Goal: Task Accomplishment & Management: Complete application form

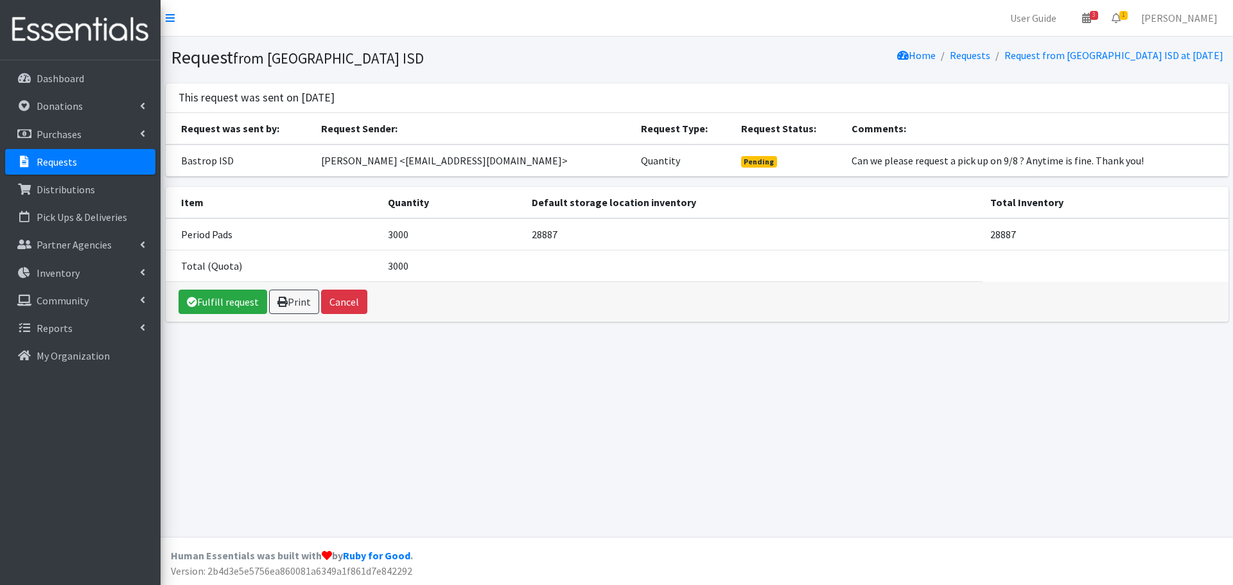
click at [285, 443] on div "Request from [GEOGRAPHIC_DATA] ISD Home Requests Request from [GEOGRAPHIC_DATA]…" at bounding box center [697, 287] width 1072 height 500
click at [220, 304] on link "Fulfill request" at bounding box center [223, 302] width 89 height 24
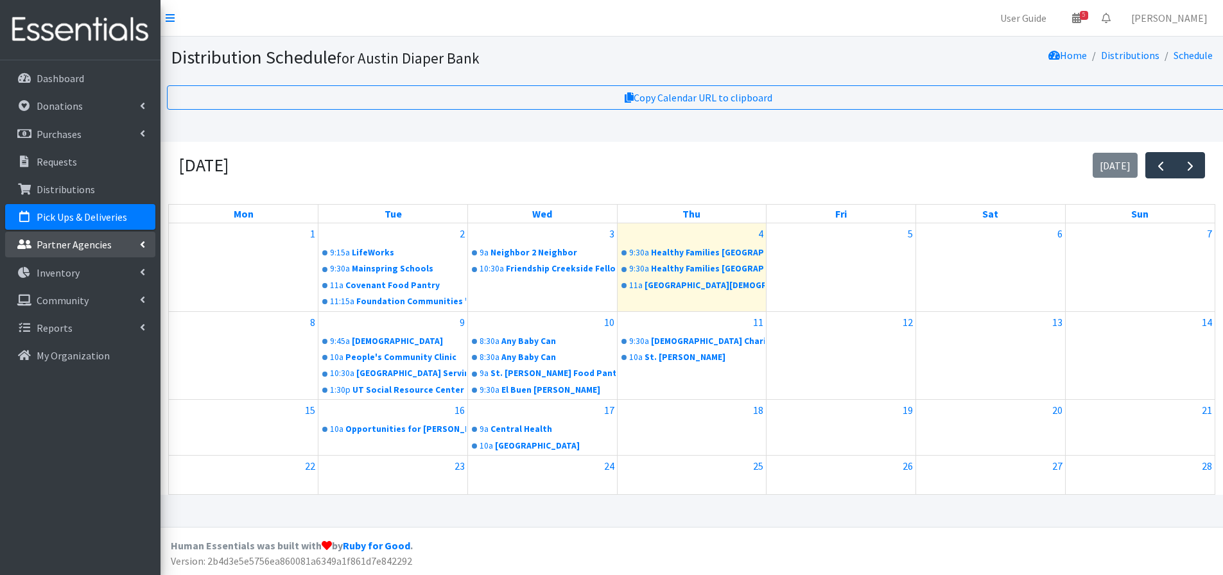
click at [79, 238] on link "Partner Agencies" at bounding box center [80, 245] width 150 height 26
click at [60, 271] on link "All Partners" at bounding box center [80, 273] width 150 height 26
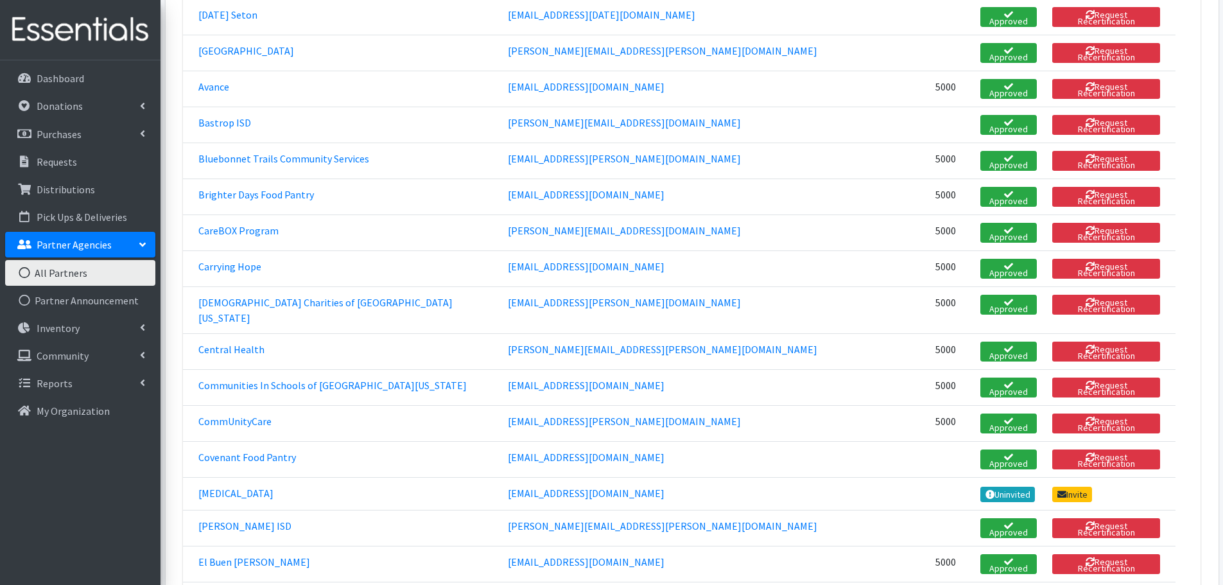
scroll to position [385, 0]
click at [225, 116] on link "Bastrop ISD" at bounding box center [224, 122] width 53 height 13
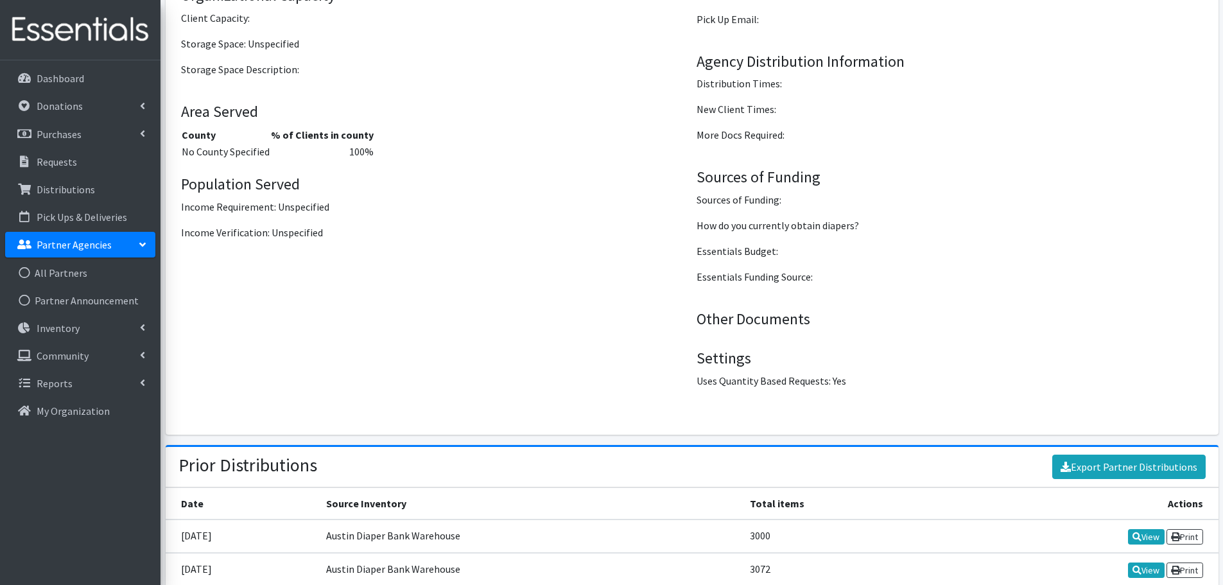
scroll to position [1391, 0]
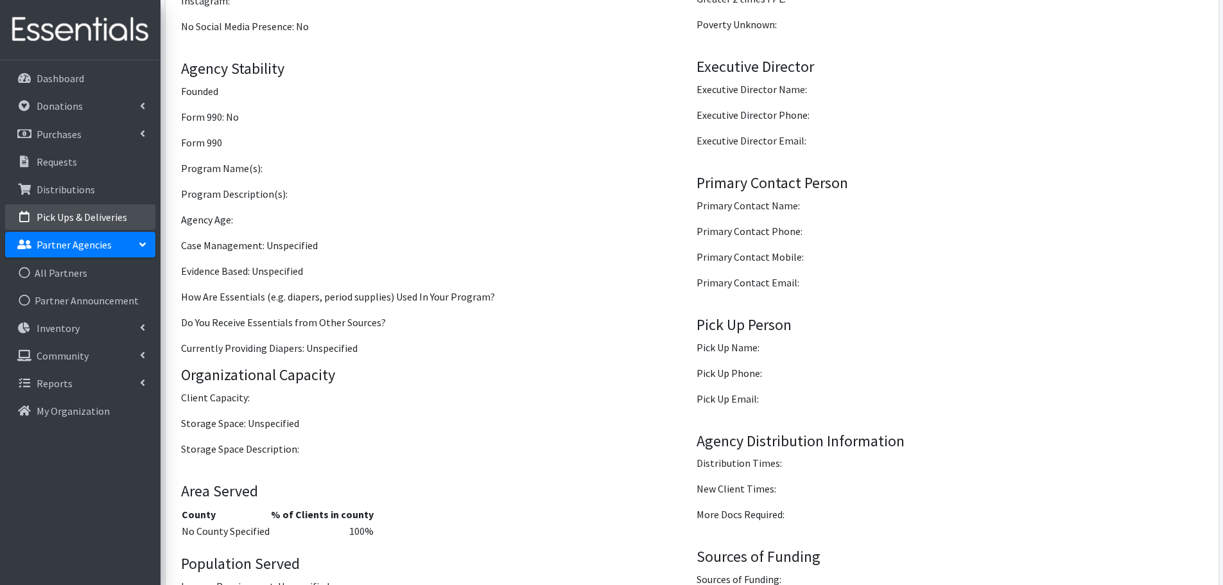
click at [83, 213] on p "Pick Ups & Deliveries" at bounding box center [82, 217] width 91 height 13
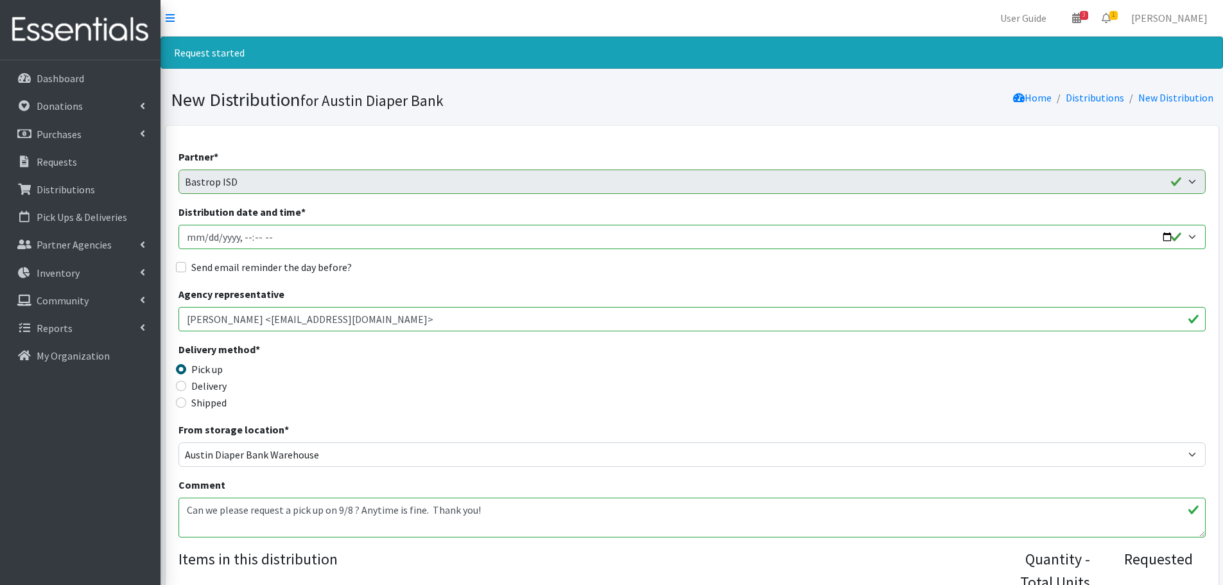
click at [1167, 237] on input "Distribution date and time *" at bounding box center [692, 237] width 1027 height 24
click at [241, 240] on input "Distribution date and time *" at bounding box center [692, 237] width 1027 height 24
type input "2025-09-08T10:00"
click at [180, 261] on div "Send email reminder the day before?" at bounding box center [692, 266] width 1027 height 15
click at [181, 267] on input "Send email reminder the day before?" at bounding box center [181, 267] width 10 height 10
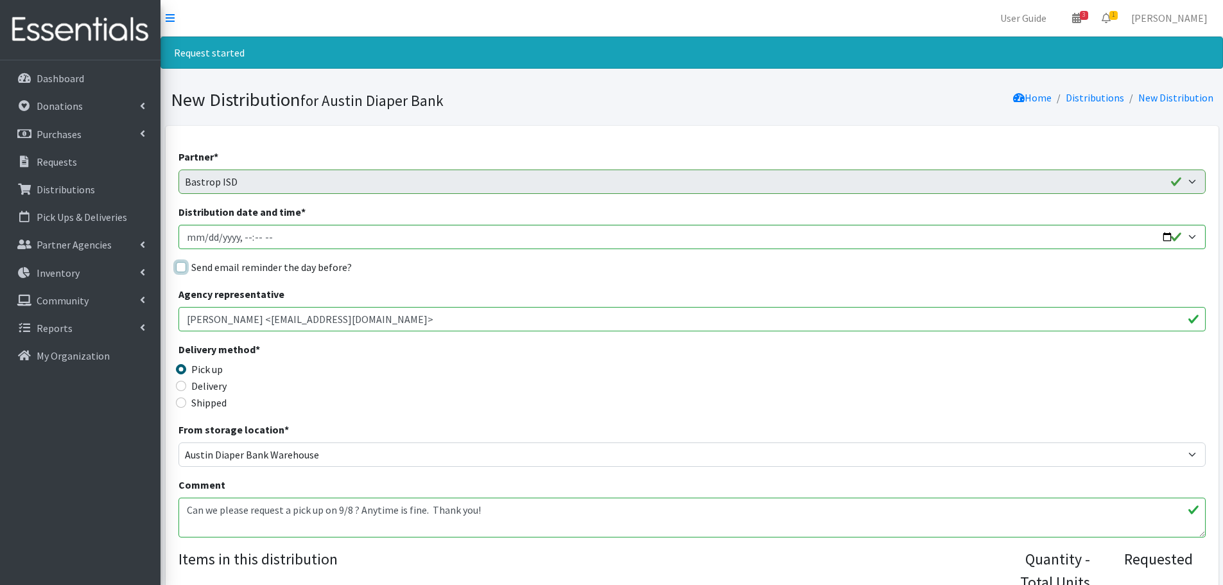
checkbox input "true"
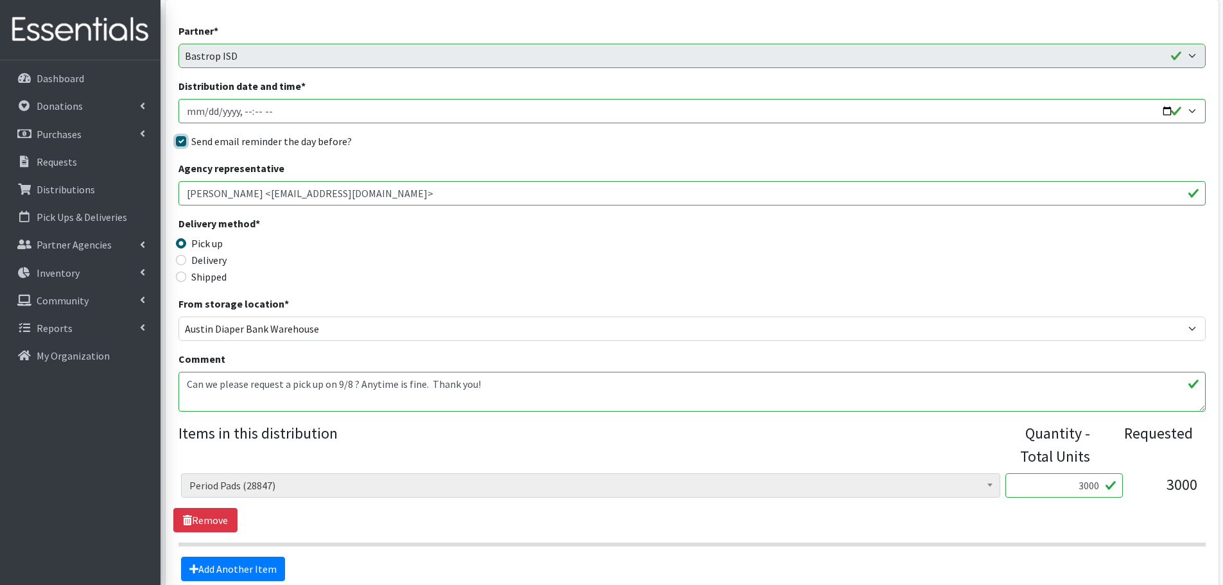
scroll to position [254, 0]
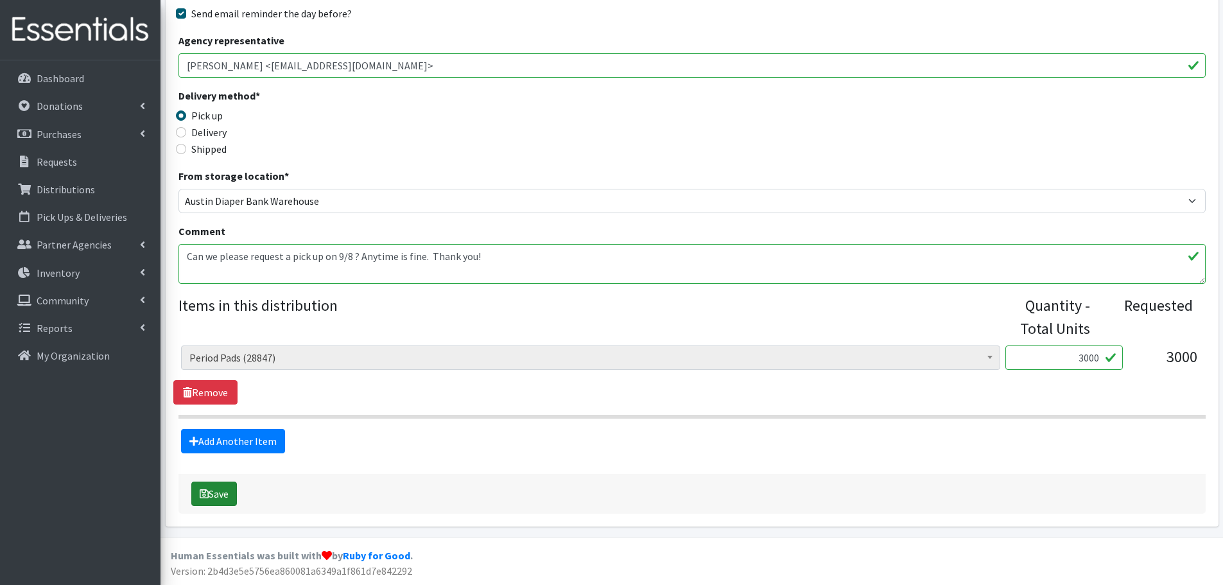
click at [227, 494] on button "Save" at bounding box center [214, 494] width 46 height 24
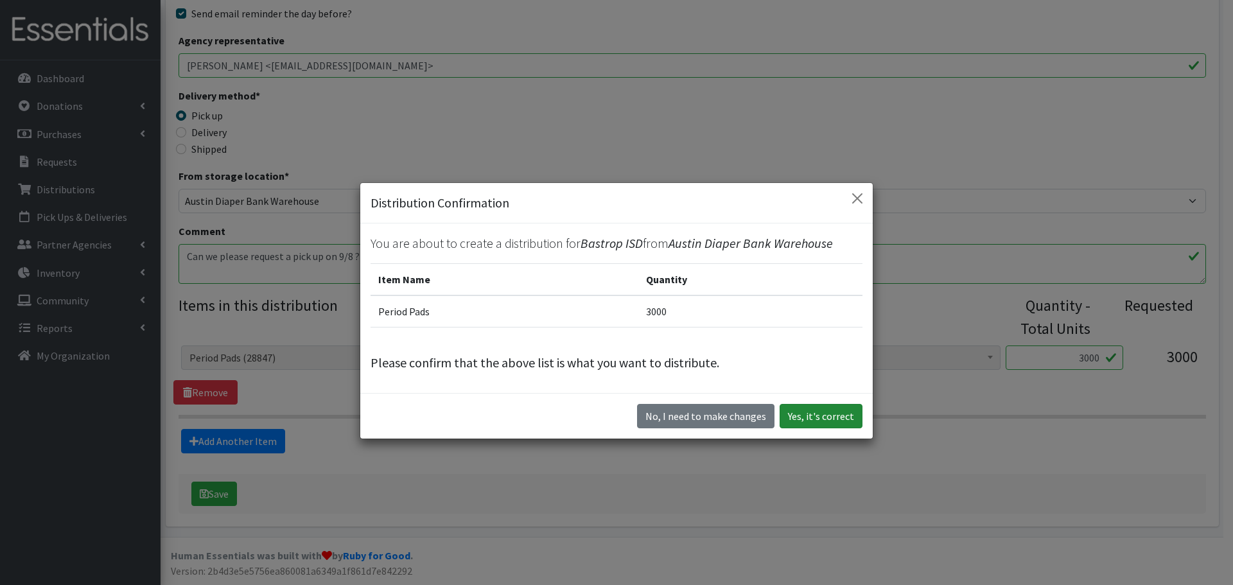
click at [811, 414] on button "Yes, it's correct" at bounding box center [821, 416] width 83 height 24
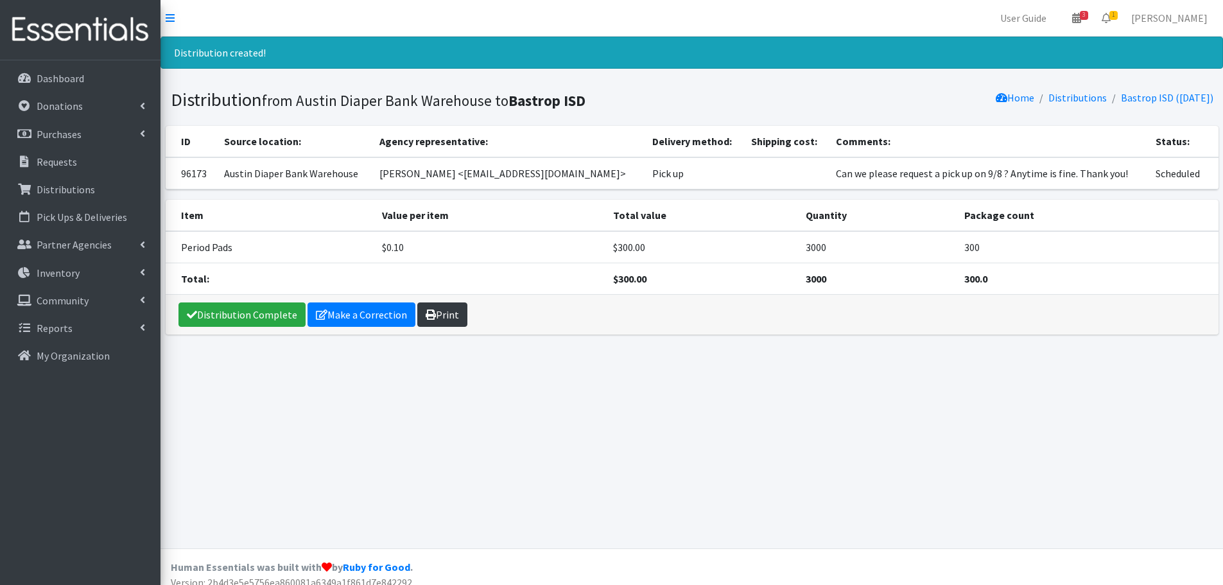
click at [442, 314] on link "Print" at bounding box center [442, 314] width 50 height 24
click at [42, 160] on p "Requests" at bounding box center [57, 161] width 40 height 13
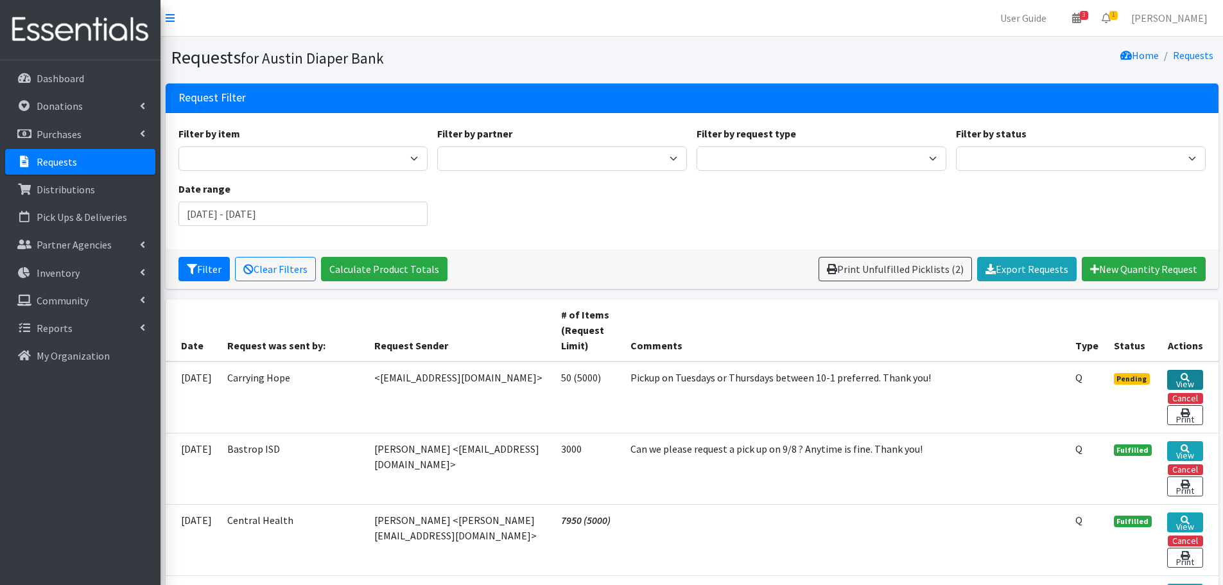
click at [1182, 375] on icon at bounding box center [1185, 377] width 9 height 9
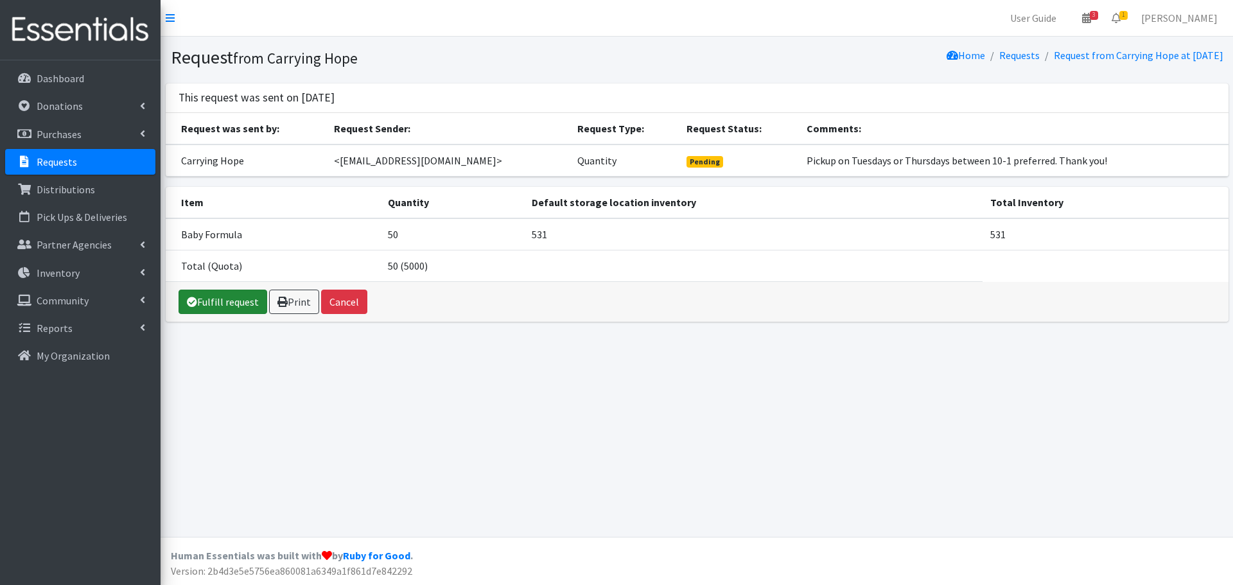
click at [229, 296] on link "Fulfill request" at bounding box center [223, 302] width 89 height 24
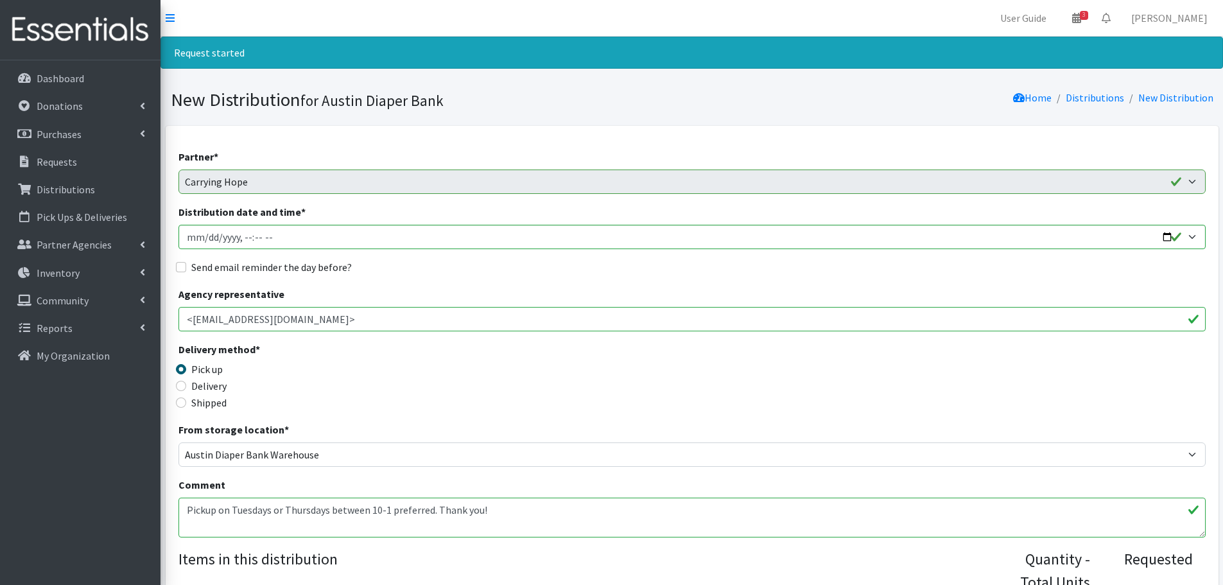
scroll to position [64, 0]
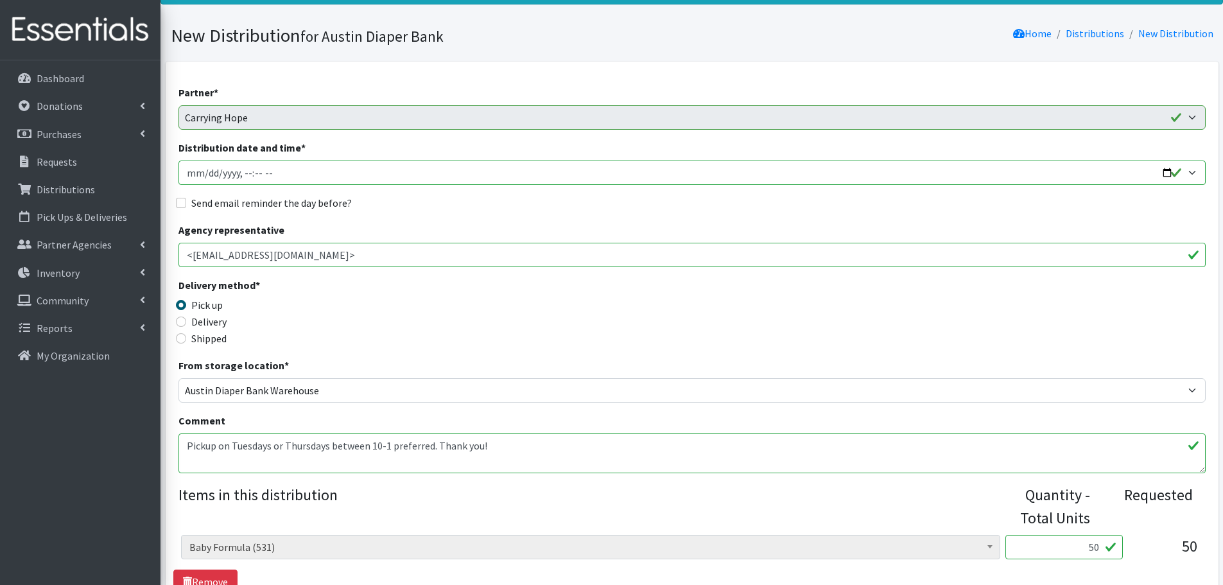
click at [1162, 171] on input "Distribution date and time *" at bounding box center [692, 173] width 1027 height 24
type input "[DATE]T22:59"
click at [503, 283] on div "Delivery method * Pick up Delivery Shipped Shipping cost" at bounding box center [692, 317] width 1027 height 80
click at [182, 200] on input "Send email reminder the day before?" at bounding box center [181, 203] width 10 height 10
checkbox input "true"
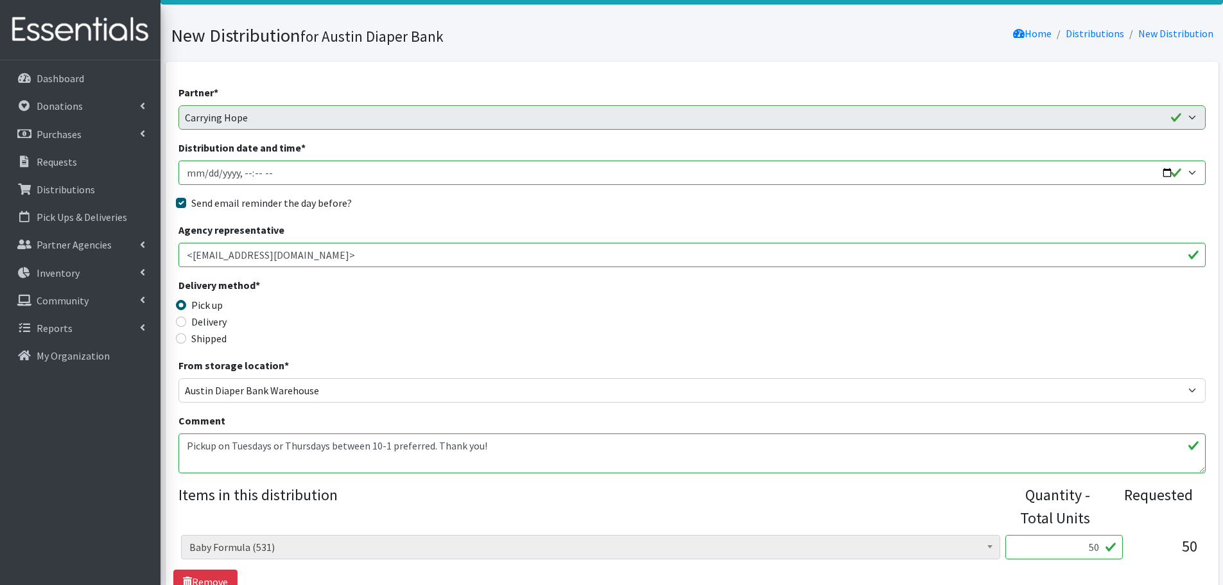
click at [251, 168] on input "Distribution date and time *" at bounding box center [692, 173] width 1027 height 24
type input "2025-09-11T10:30"
click at [483, 299] on div "Delivery method * Pick up Delivery Shipped Shipping cost" at bounding box center [692, 317] width 1027 height 80
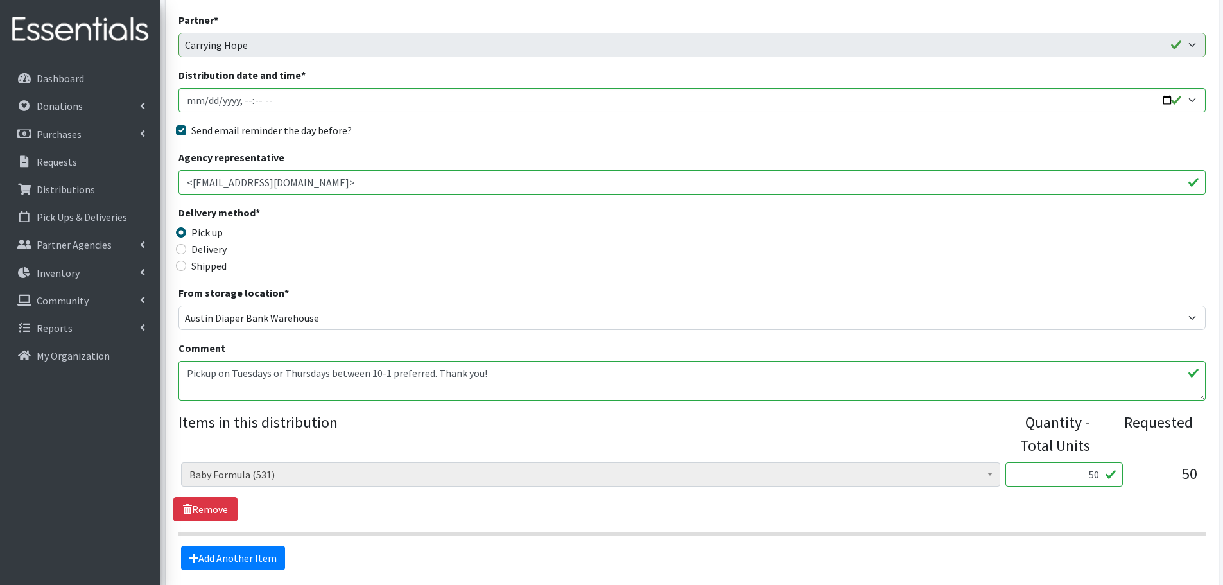
scroll to position [254, 0]
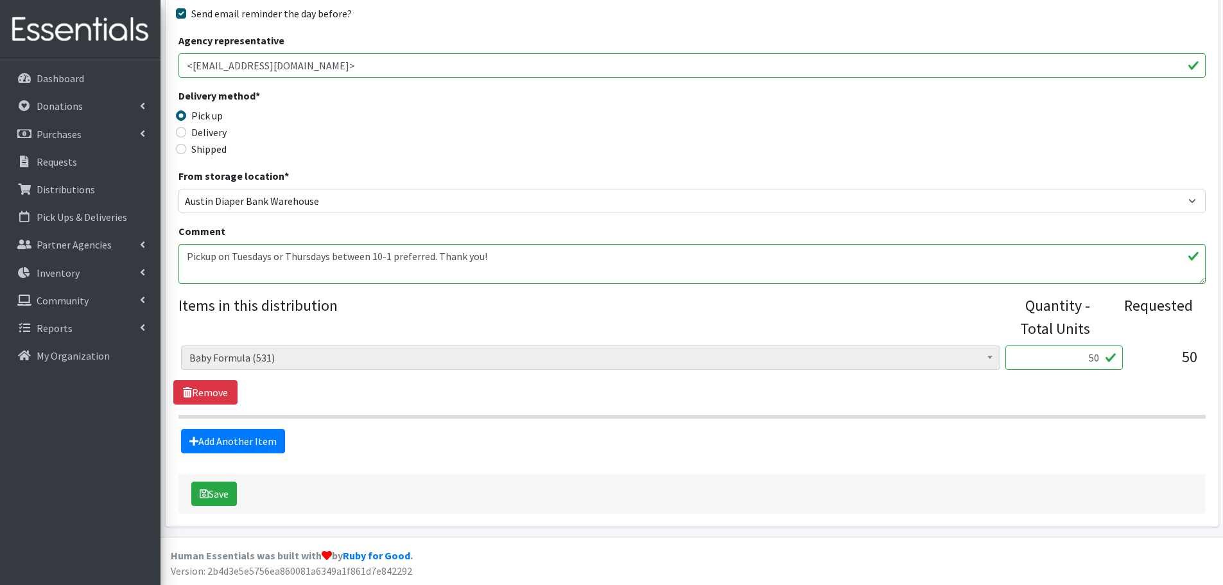
drag, startPoint x: 1080, startPoint y: 354, endPoint x: 1149, endPoint y: 351, distance: 69.5
click at [1149, 351] on div "Baby Formula (531) Kids (Newborn) (14060) Kids (Preemie) (385) Kids (Size 1) (6…" at bounding box center [692, 362] width 1022 height 35
type input "1"
click at [1124, 394] on div "Baby Formula (531) Kids (Newborn) (14060) Kids (Preemie) (385) Kids (Size 1) (6…" at bounding box center [691, 374] width 1037 height 59
click at [225, 502] on button "Save" at bounding box center [214, 494] width 46 height 24
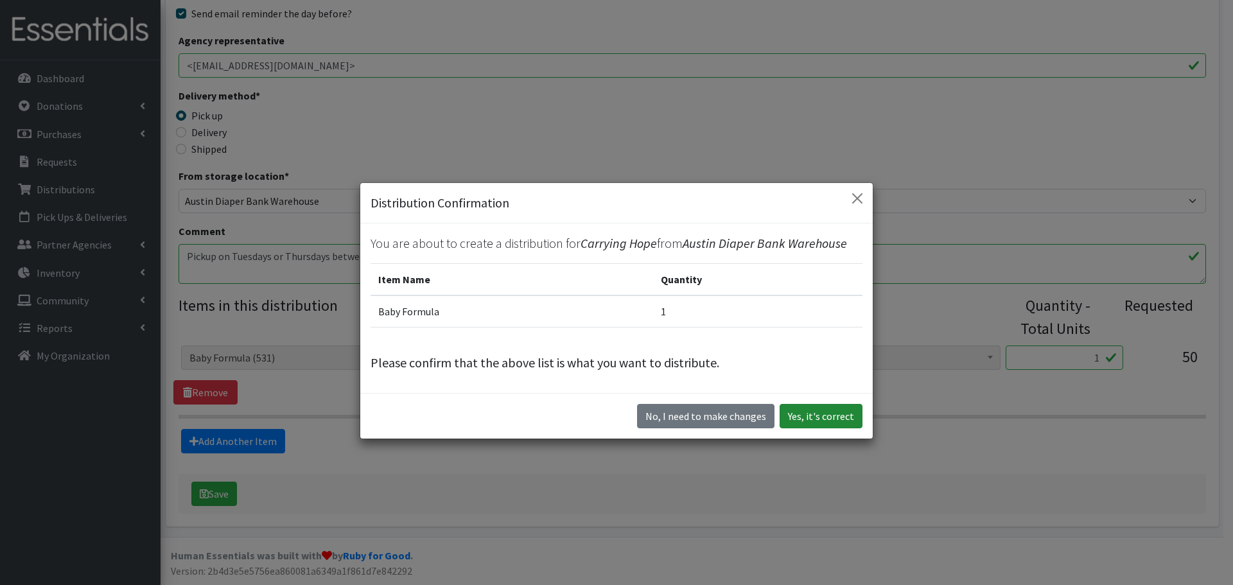
click at [816, 414] on button "Yes, it's correct" at bounding box center [821, 416] width 83 height 24
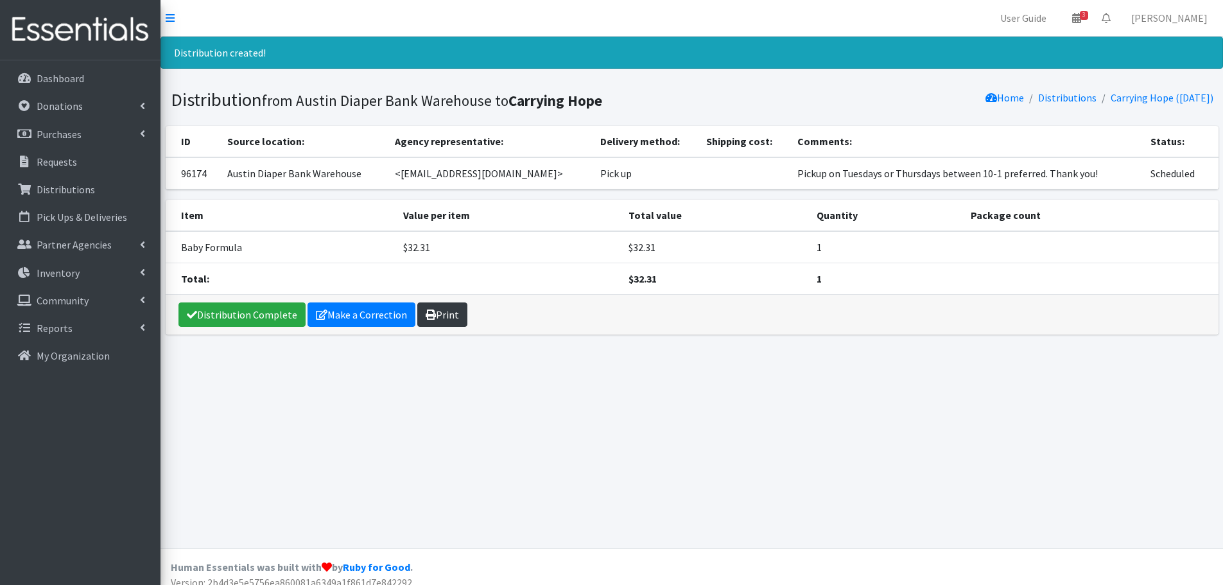
click at [449, 320] on link "Print" at bounding box center [442, 314] width 50 height 24
click at [40, 161] on p "Requests" at bounding box center [57, 161] width 40 height 13
